Goal: Information Seeking & Learning: Learn about a topic

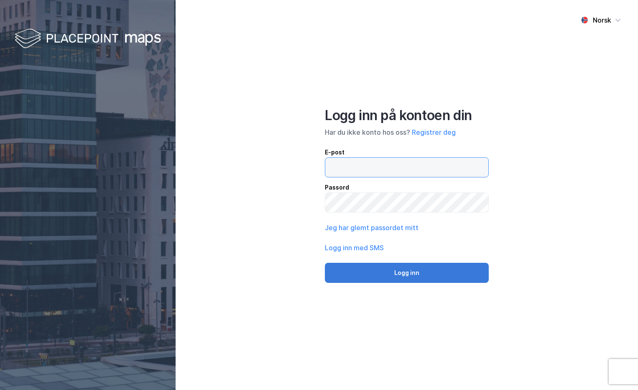
type input "[PERSON_NAME][EMAIL_ADDRESS][DOMAIN_NAME]"
click at [454, 276] on button "Logg inn" at bounding box center [407, 273] width 164 height 20
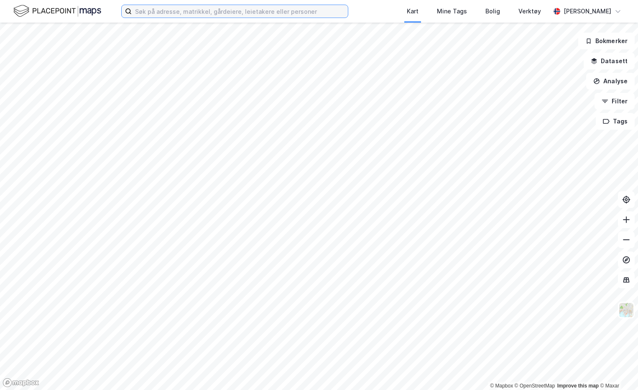
click at [147, 12] on input at bounding box center [240, 11] width 216 height 13
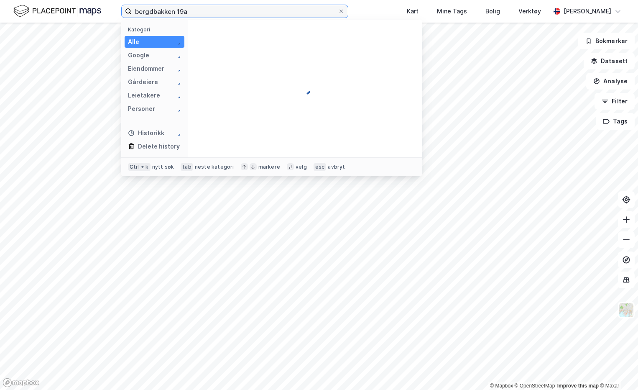
type input "bergdbakken 19a"
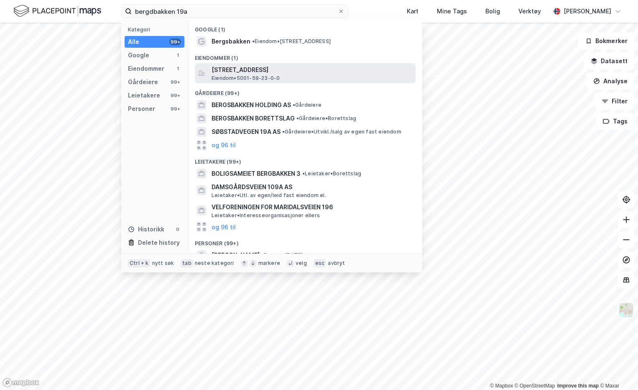
click at [271, 70] on span "[STREET_ADDRESS]" at bounding box center [312, 70] width 201 height 10
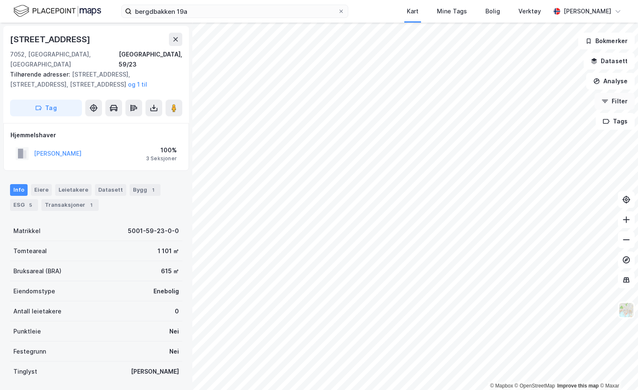
click at [613, 105] on button "Filter" at bounding box center [615, 101] width 40 height 17
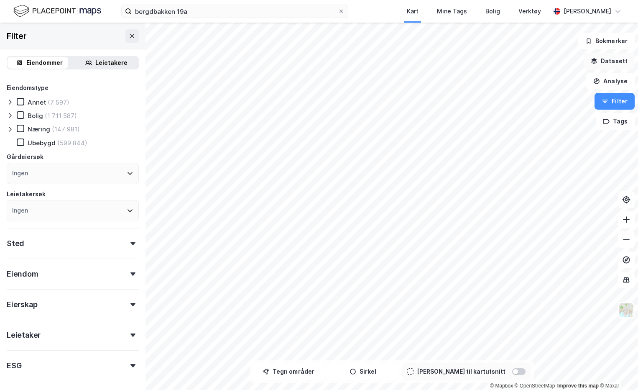
click at [604, 59] on button "Datasett" at bounding box center [609, 61] width 51 height 17
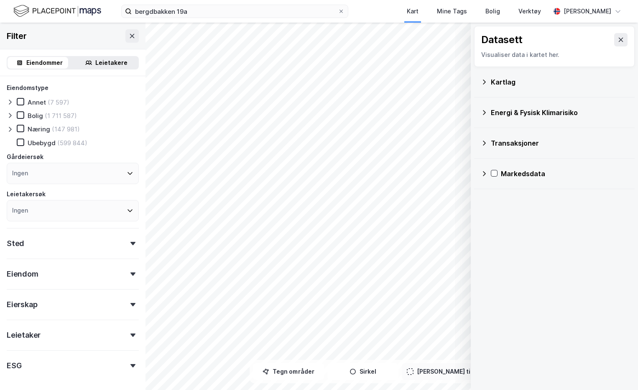
click at [499, 82] on div "Kartlag" at bounding box center [559, 82] width 137 height 10
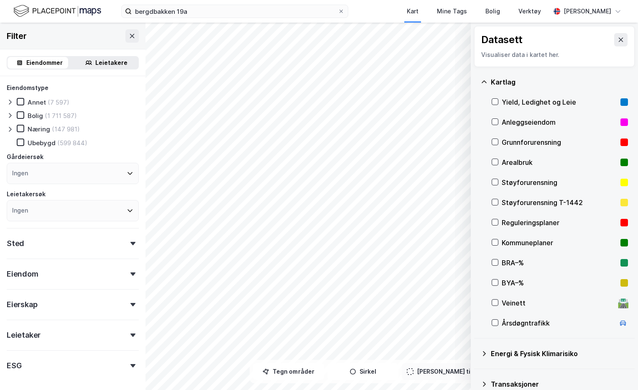
click at [498, 223] on div "Reguleringsplaner" at bounding box center [560, 222] width 136 height 20
click at [494, 241] on icon at bounding box center [495, 242] width 6 height 6
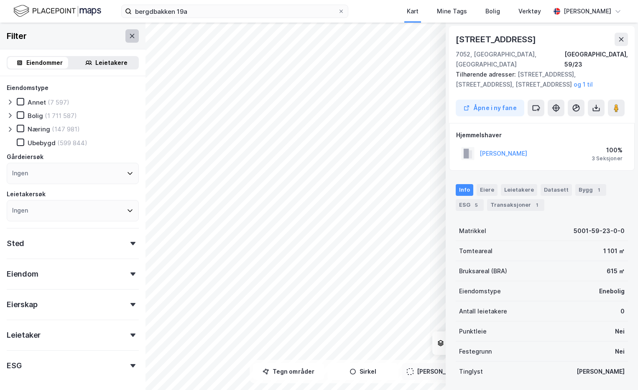
click at [129, 35] on icon at bounding box center [132, 36] width 7 height 7
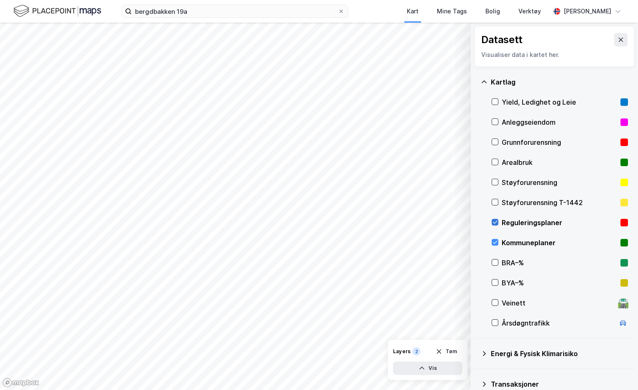
click at [494, 222] on icon at bounding box center [495, 222] width 5 height 3
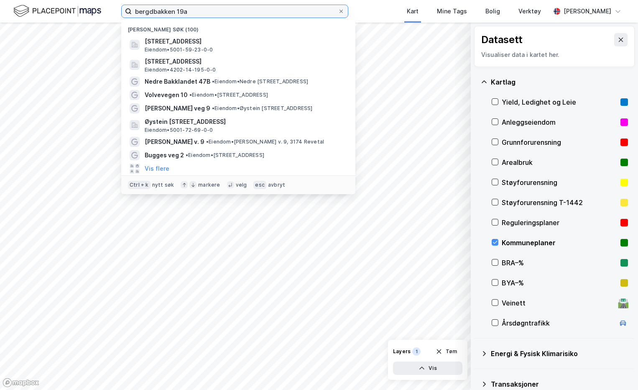
click at [219, 10] on input "bergdbakken 19a" at bounding box center [235, 11] width 206 height 13
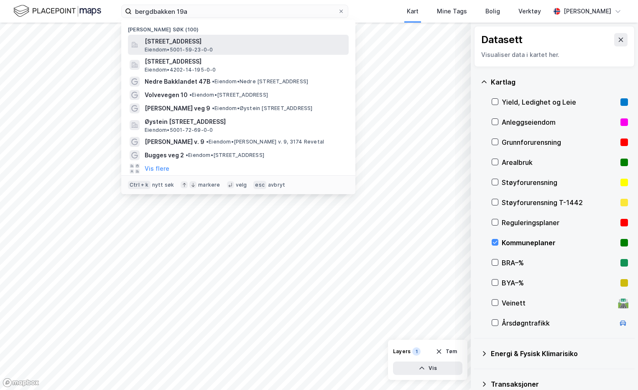
click at [212, 35] on div "Bergsbakken 19A, 7052, TRONDHEIM, TRONDHEIM Eiendom • 5001-59-23-0-0" at bounding box center [238, 45] width 221 height 20
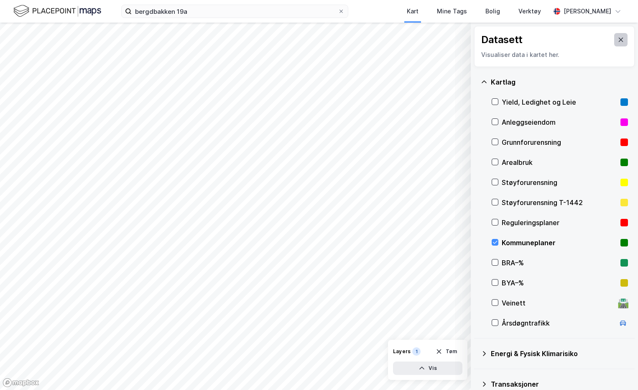
click at [618, 42] on icon at bounding box center [621, 39] width 7 height 7
